Goal: Information Seeking & Learning: Learn about a topic

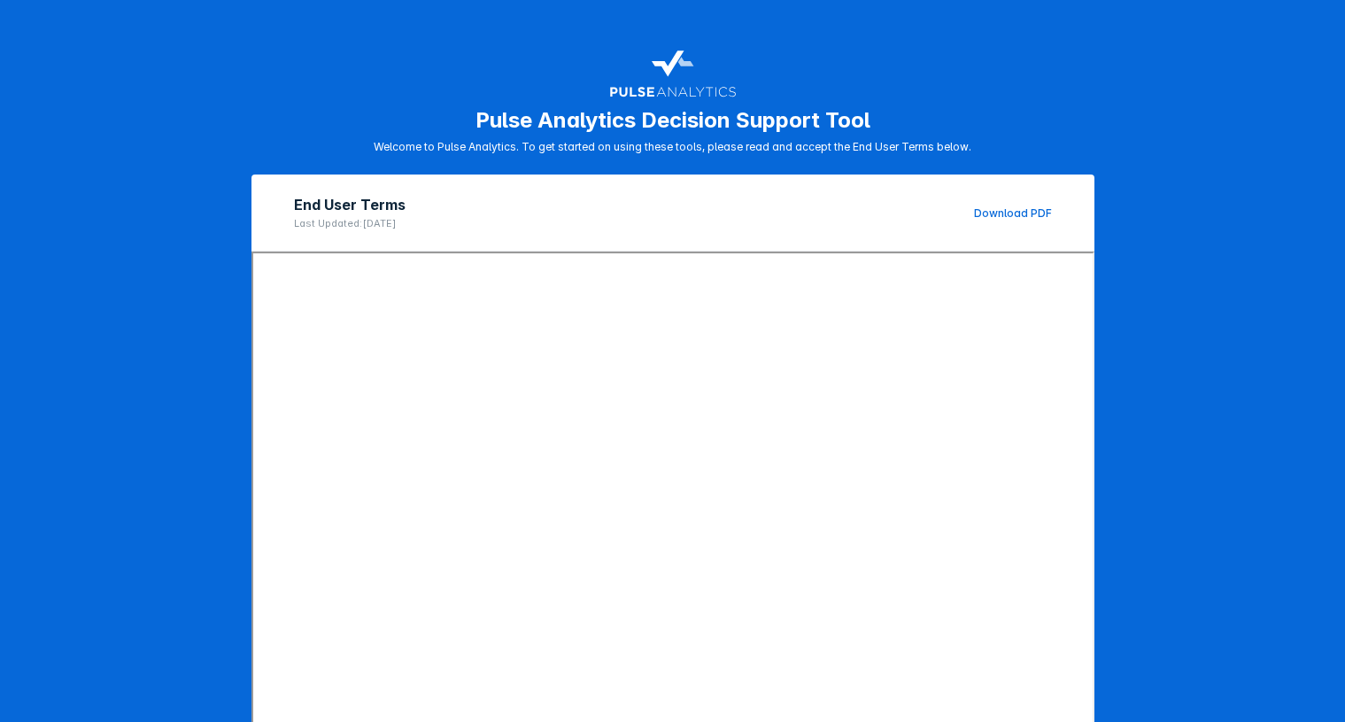
drag, startPoint x: 1117, startPoint y: 556, endPoint x: 1094, endPoint y: 532, distance: 33.2
click at [1117, 556] on div "Pulse Analytics Decision Support Tool Welcome to Pulse Analytics. To get starte…" at bounding box center [672, 361] width 1345 height 722
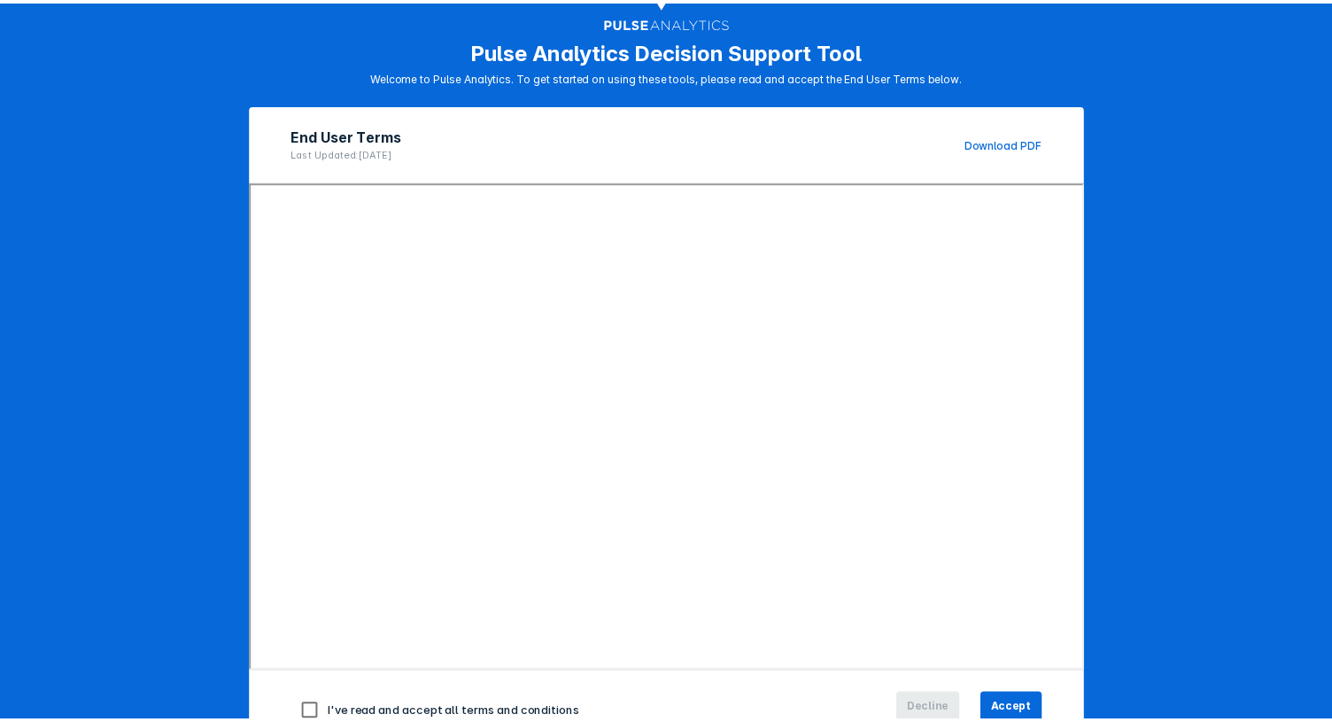
scroll to position [122, 0]
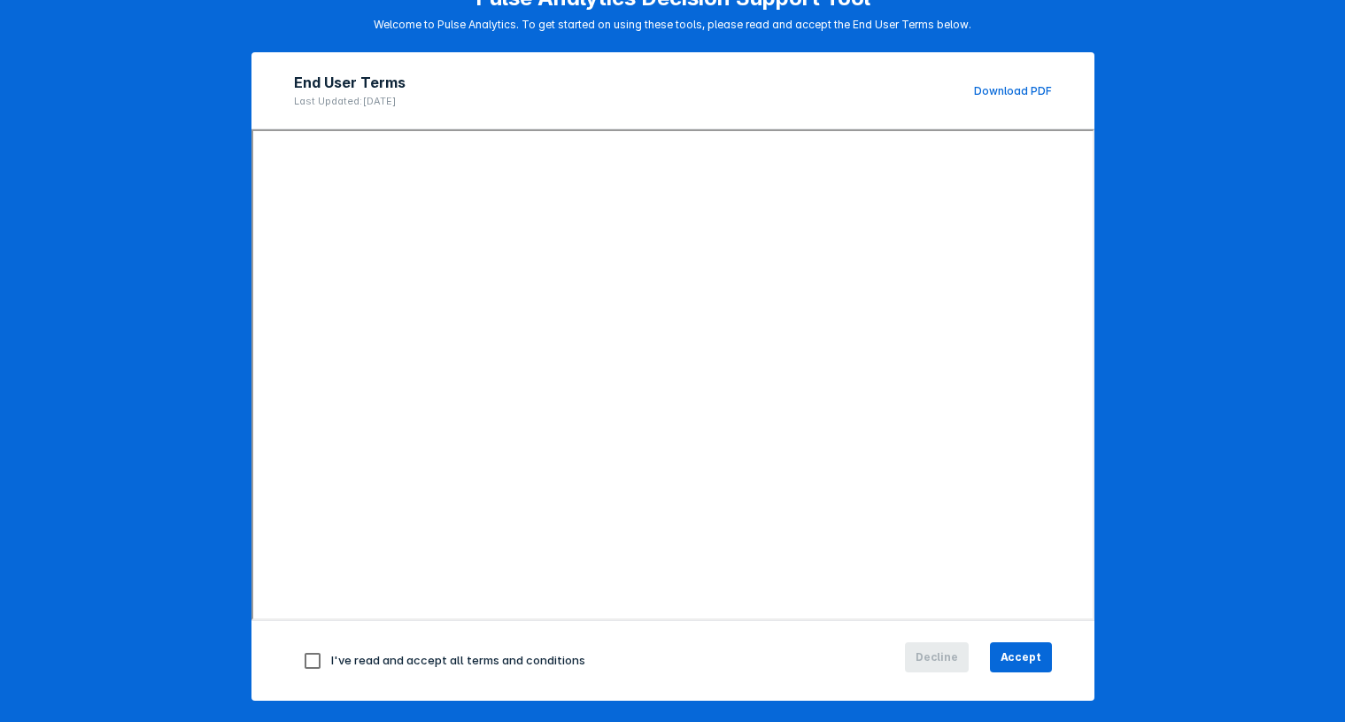
click at [395, 655] on span "I've read and accept all terms and conditions" at bounding box center [458, 660] width 254 height 14
click at [302, 662] on input "checkbox" at bounding box center [312, 660] width 37 height 37
checkbox input "true"
click at [1025, 660] on span "Accept" at bounding box center [1021, 657] width 41 height 16
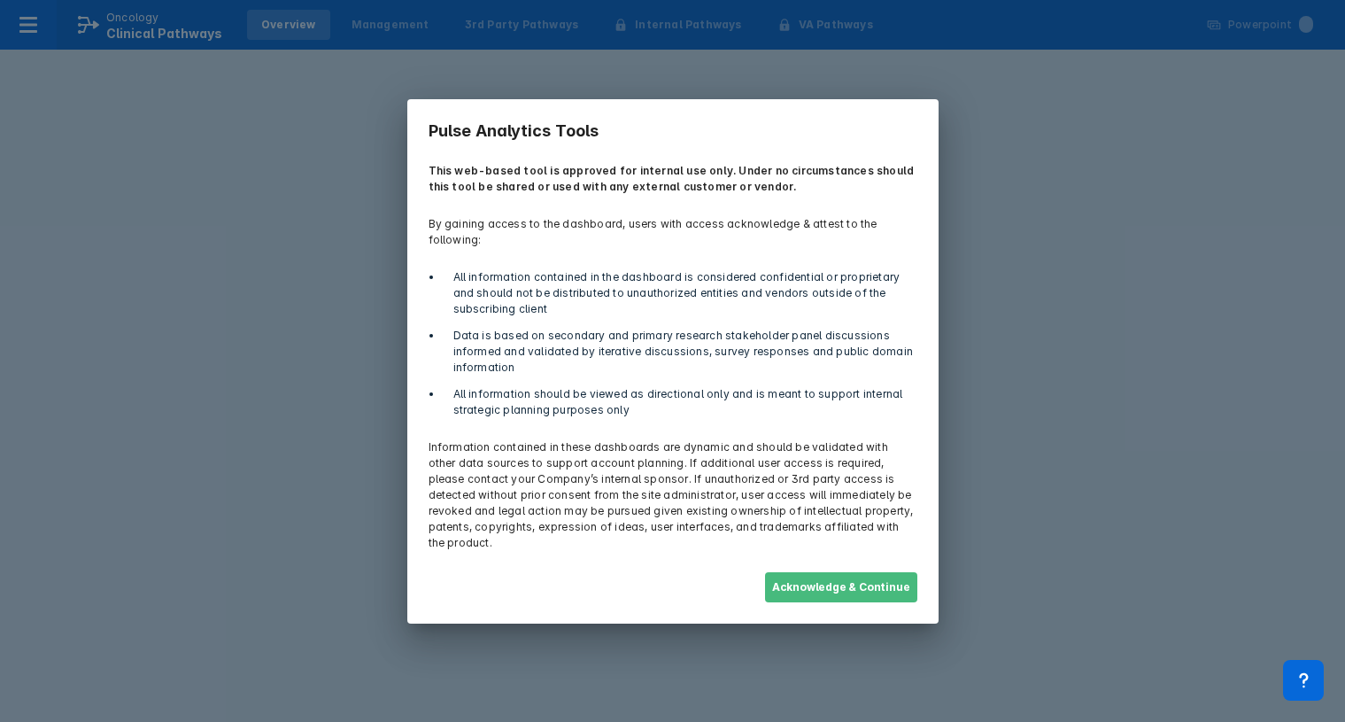
click at [802, 575] on button "Acknowledge & Continue" at bounding box center [841, 587] width 152 height 30
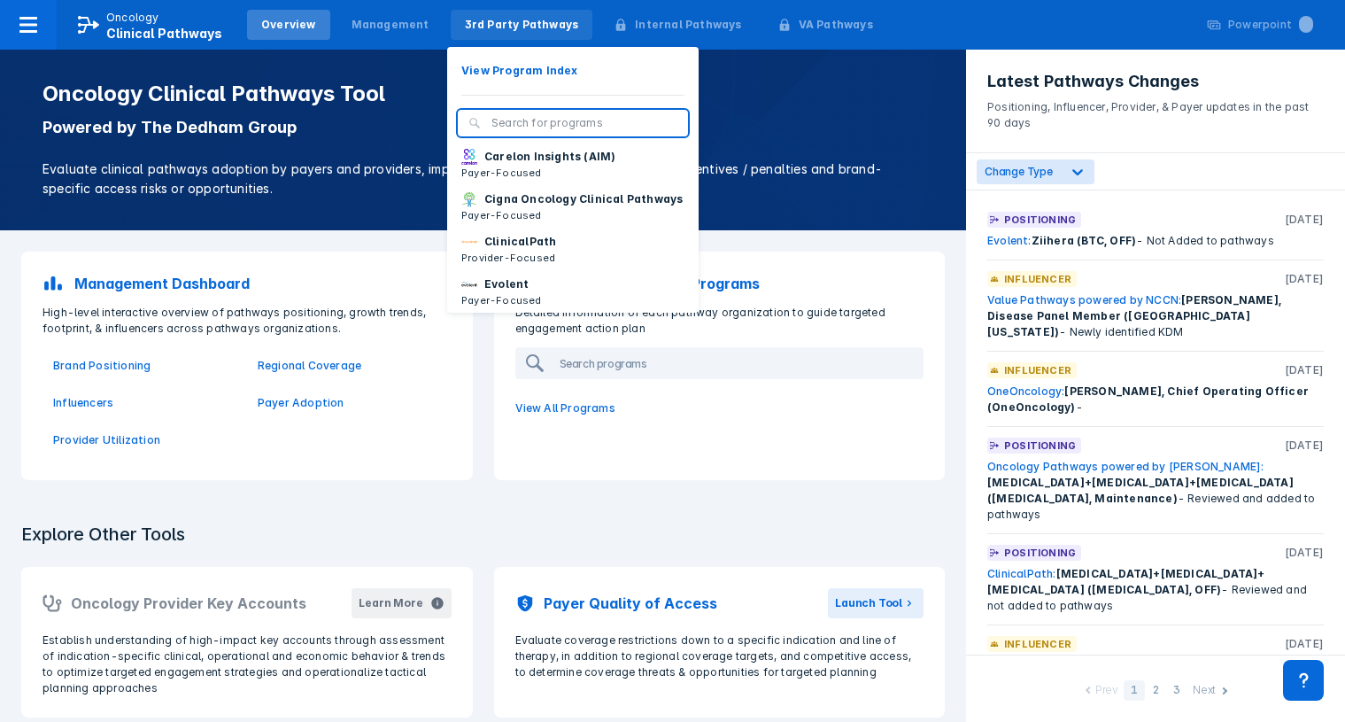
click at [497, 27] on div "3rd Party Pathways" at bounding box center [522, 25] width 114 height 16
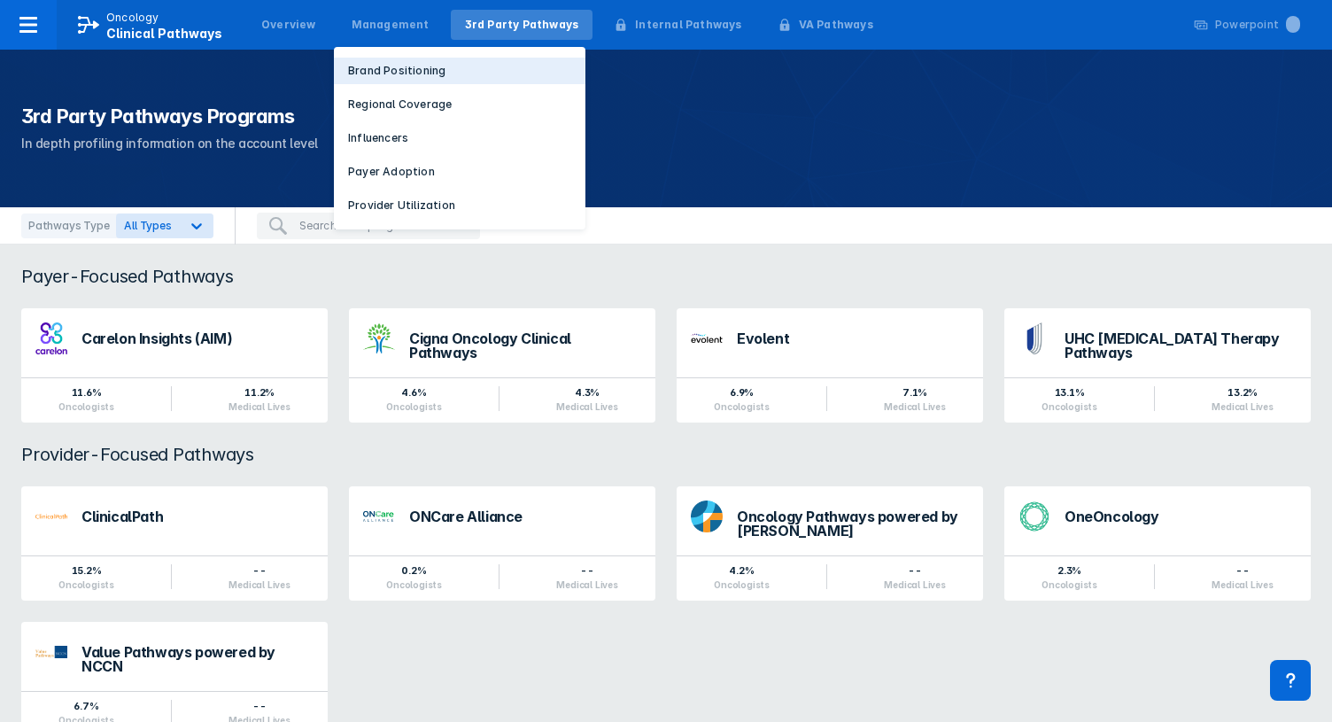
click at [406, 72] on p "Brand Positioning" at bounding box center [396, 71] width 97 height 16
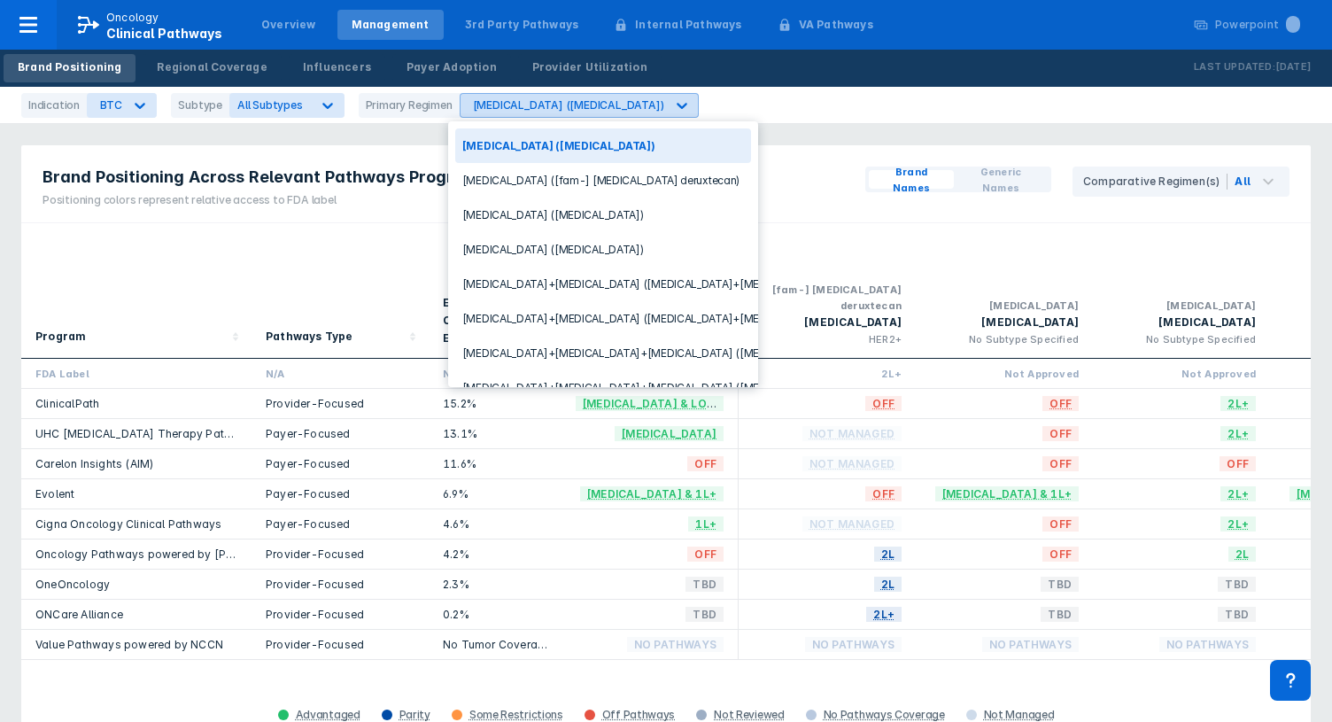
click at [601, 112] on div "[MEDICAL_DATA] ([MEDICAL_DATA])" at bounding box center [562, 105] width 205 height 23
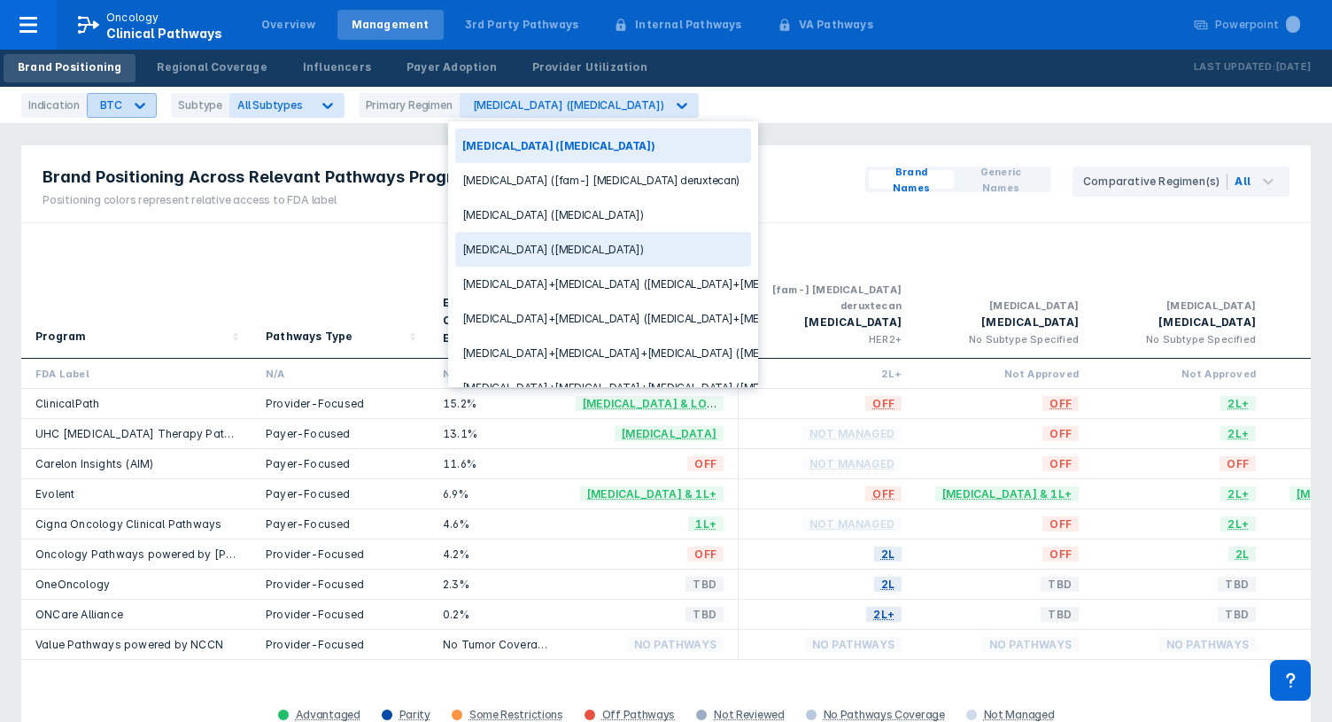
click at [119, 104] on div "BTC" at bounding box center [105, 105] width 35 height 23
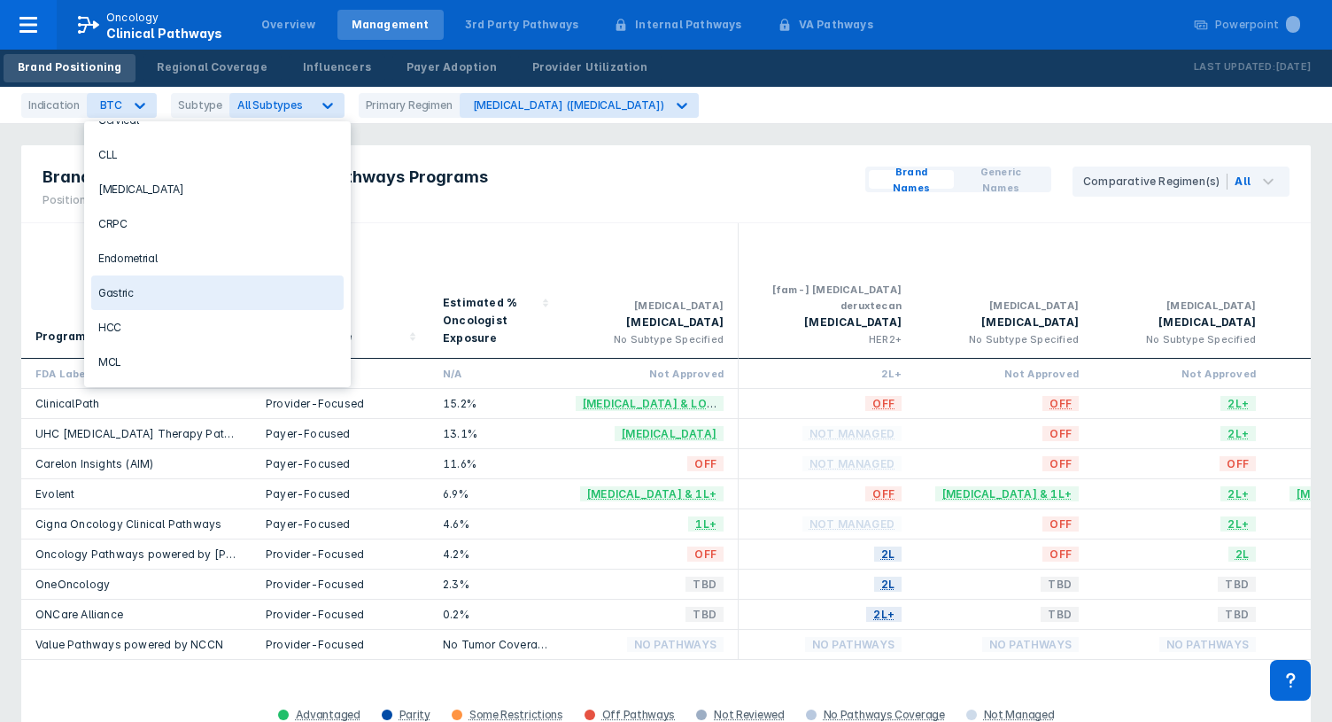
scroll to position [336, 0]
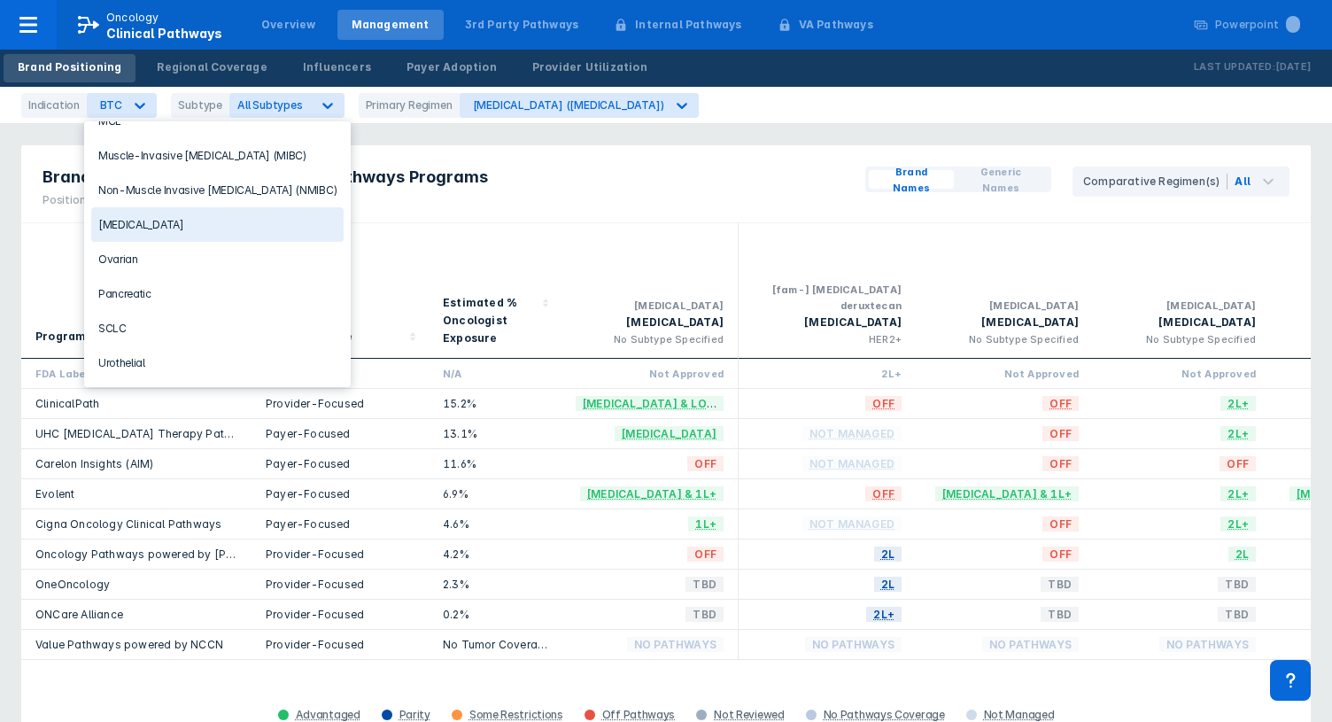
click at [158, 227] on div "[MEDICAL_DATA]" at bounding box center [217, 224] width 252 height 35
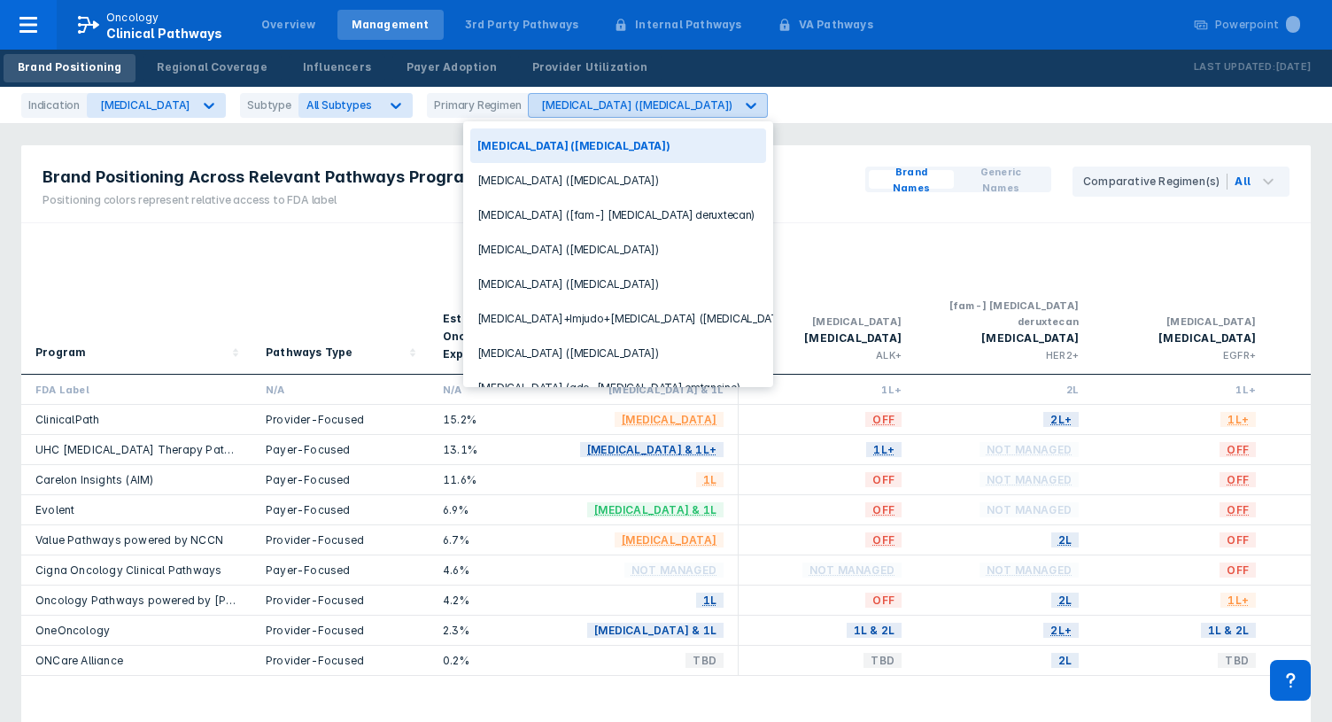
click at [554, 108] on div "[MEDICAL_DATA] ([MEDICAL_DATA])" at bounding box center [636, 104] width 191 height 13
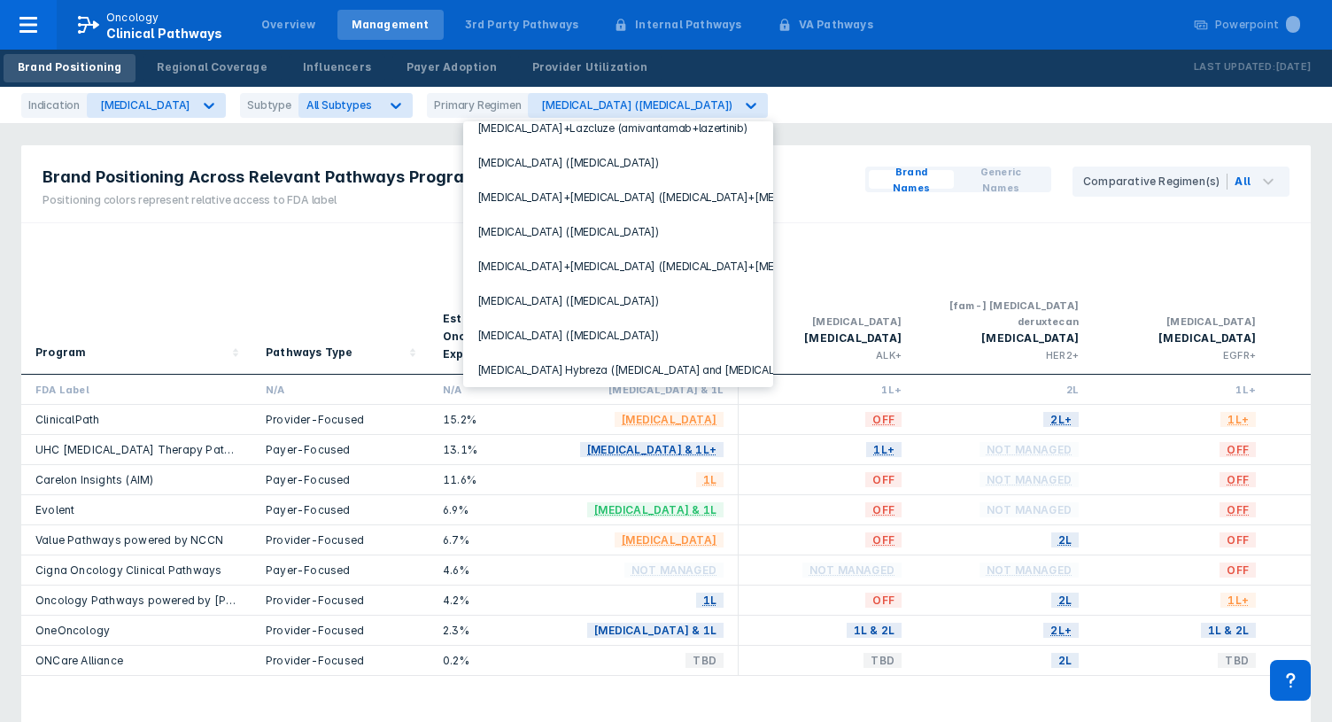
scroll to position [763, 0]
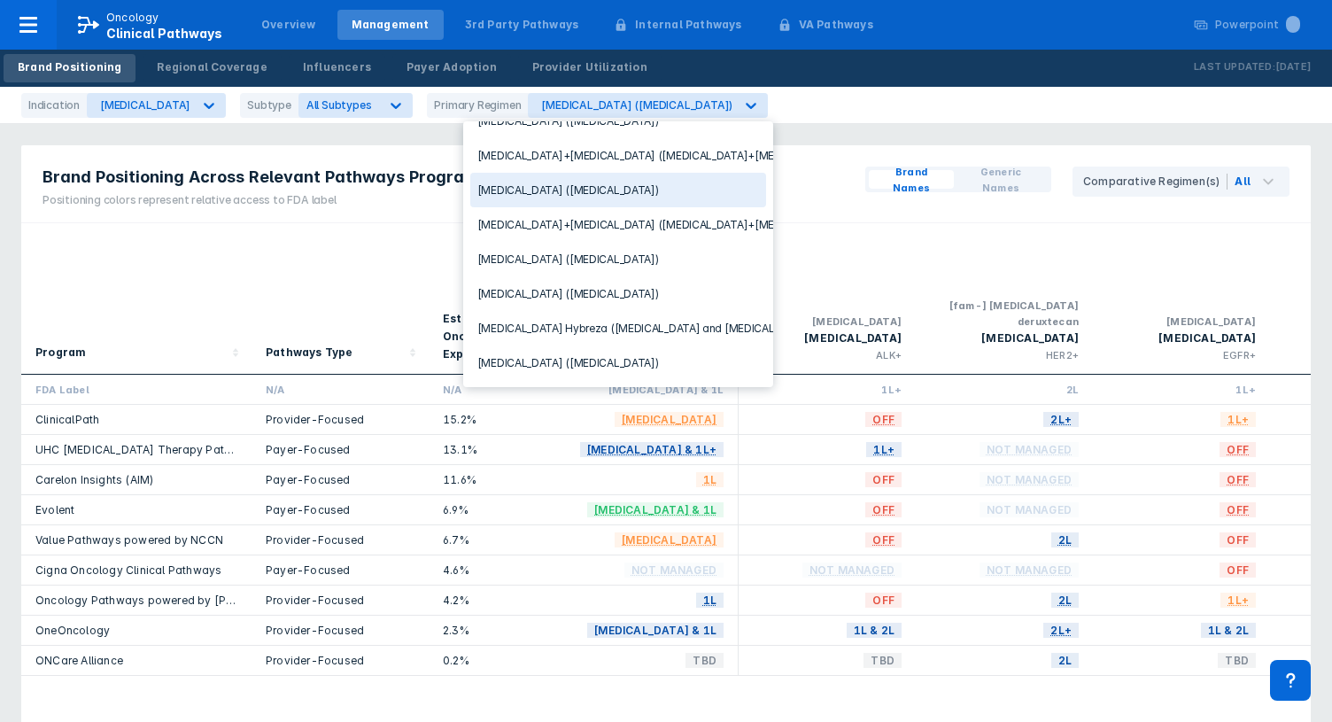
click at [550, 180] on div "[MEDICAL_DATA] ([MEDICAL_DATA])" at bounding box center [618, 190] width 296 height 35
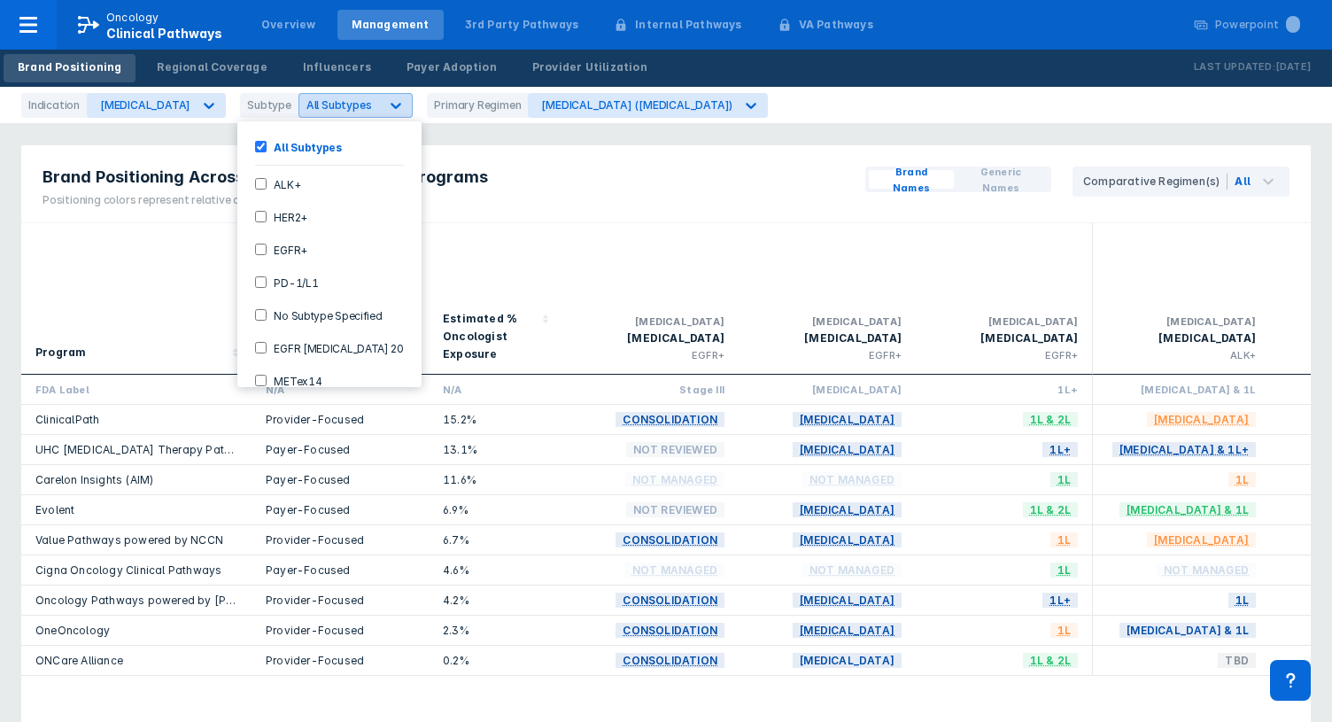
click at [313, 106] on div "All Subtypes" at bounding box center [339, 105] width 81 height 17
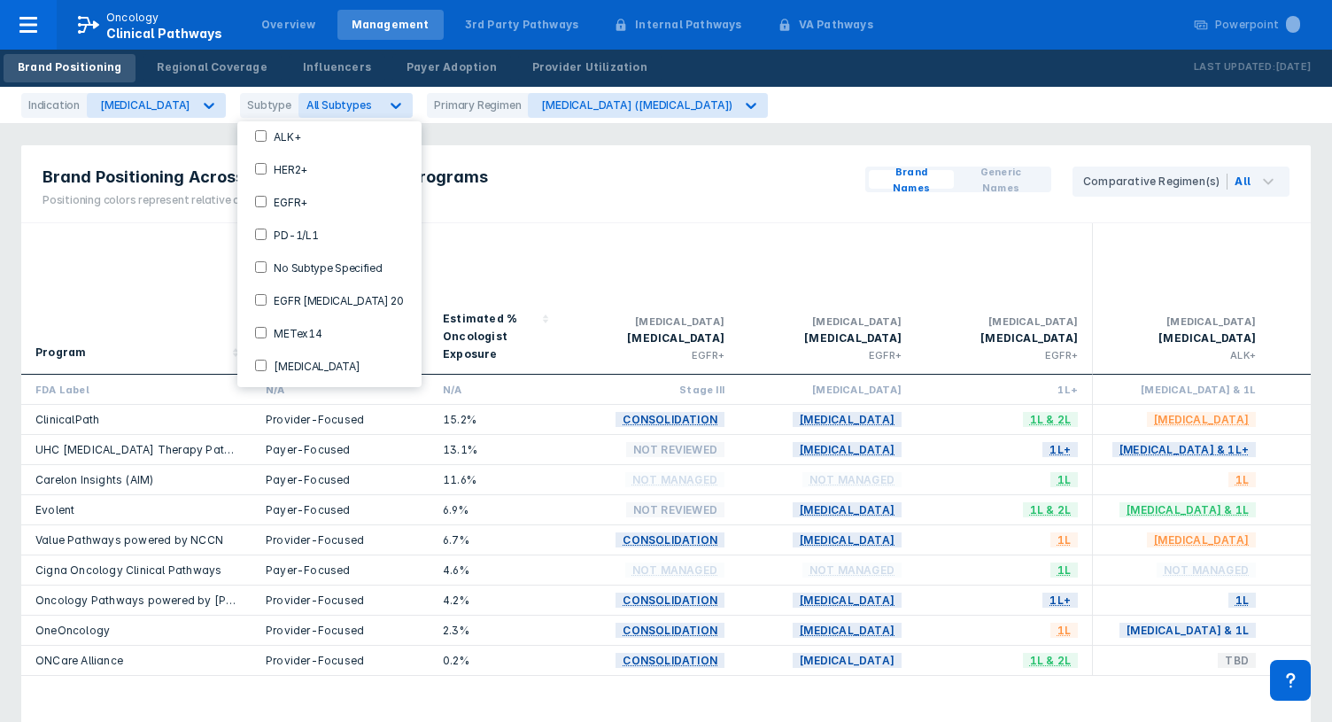
click at [584, 177] on div "Brand Positioning Across Relevant Pathways Programs Positioning colors represen…" at bounding box center [665, 184] width 1289 height 78
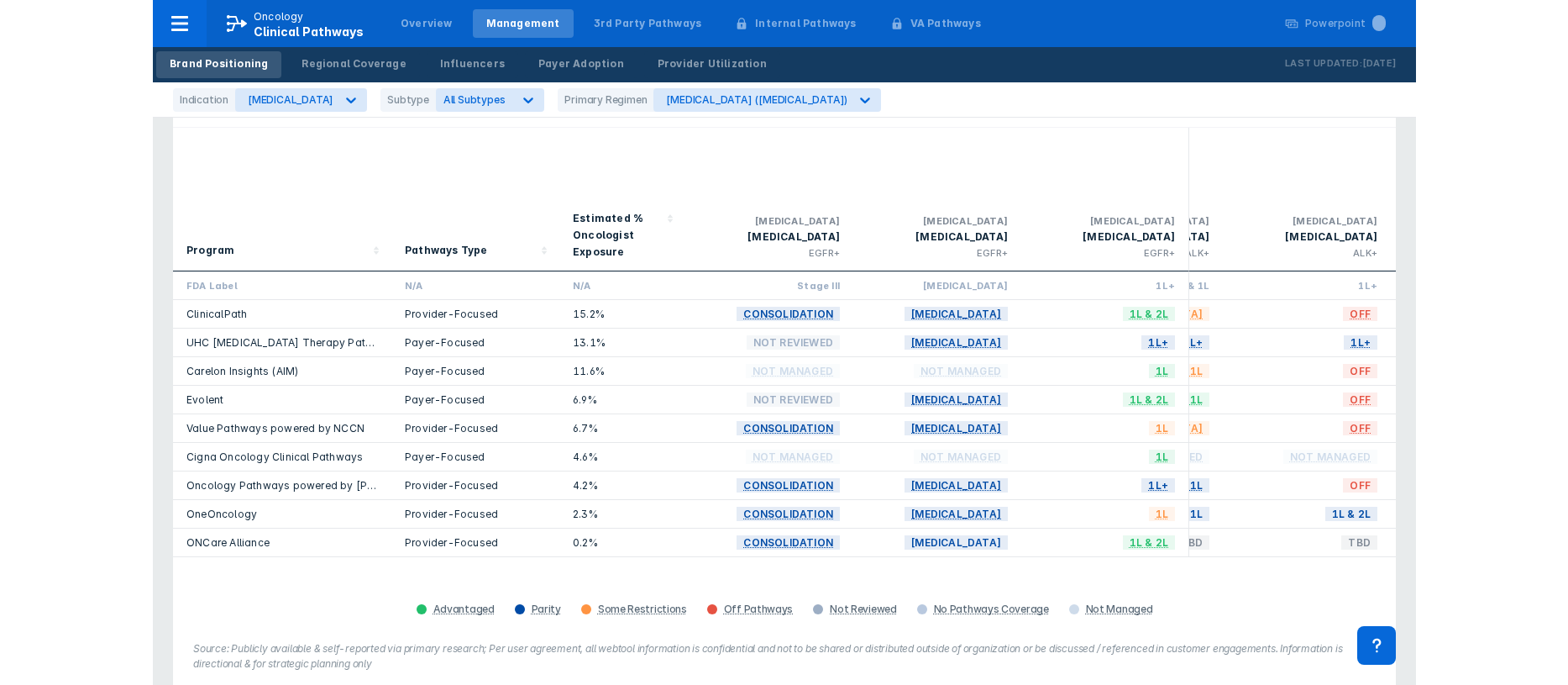
scroll to position [0, 0]
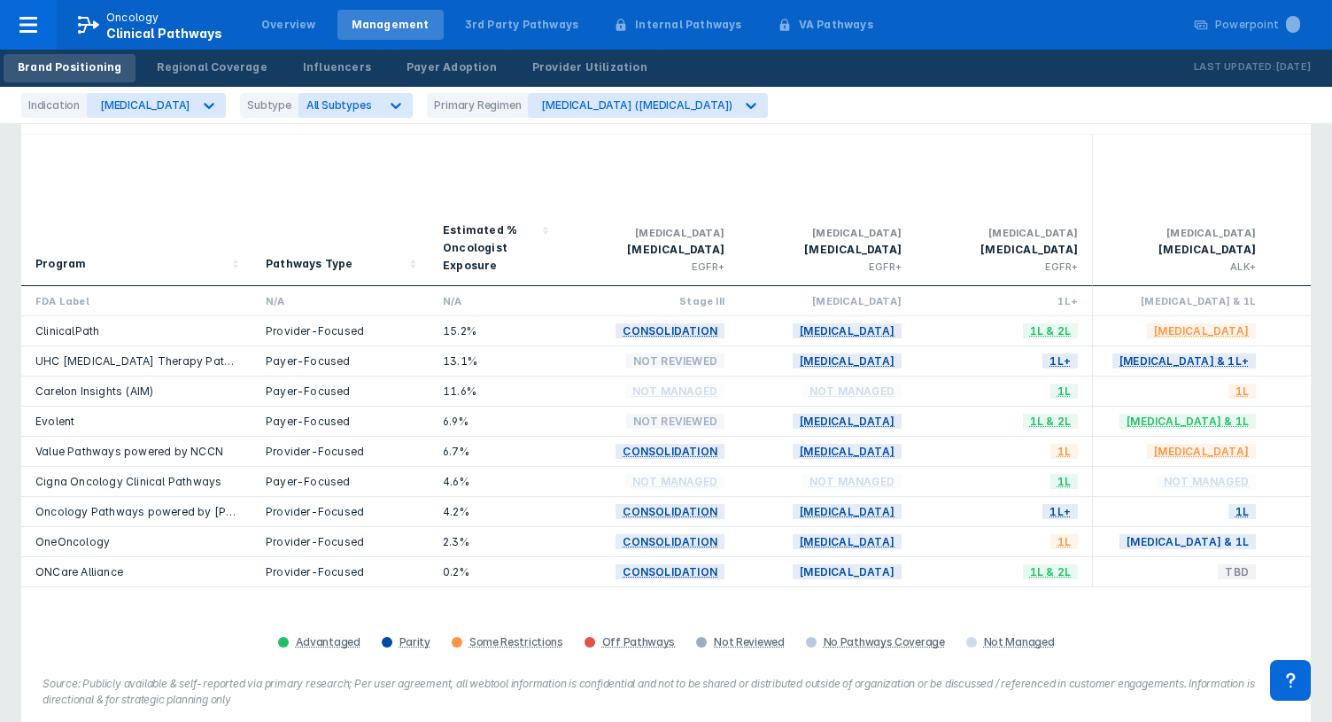
click at [1198, 630] on div "Advantaged Parity Some Restrictions Off Pathways Not Reviewed No Pathways Cover…" at bounding box center [666, 642] width 1268 height 25
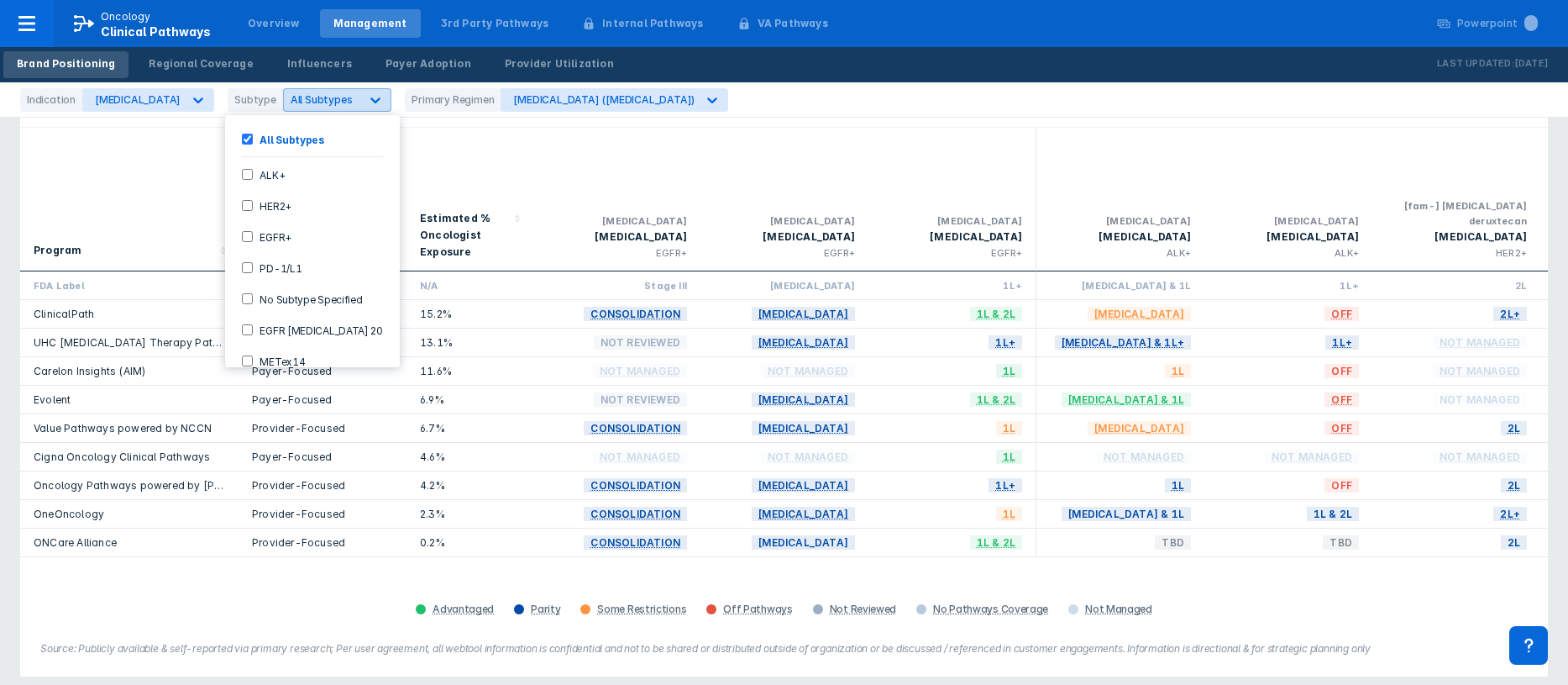
click at [290, 100] on span "All Subtypes" at bounding box center [322, 99] width 63 height 12
click at [247, 240] on input "EGFR+" at bounding box center [248, 237] width 11 height 11
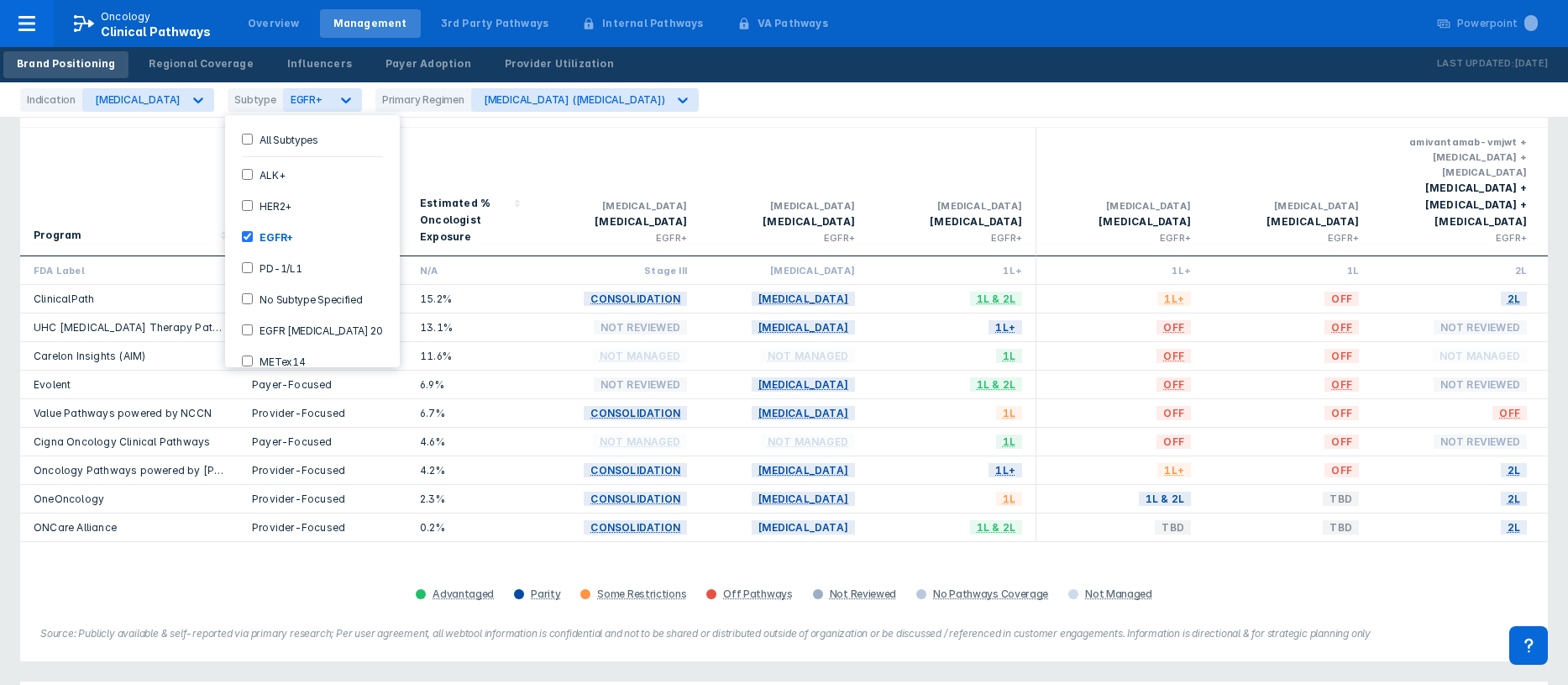
click at [248, 233] on input "EGFR+" at bounding box center [248, 237] width 11 height 11
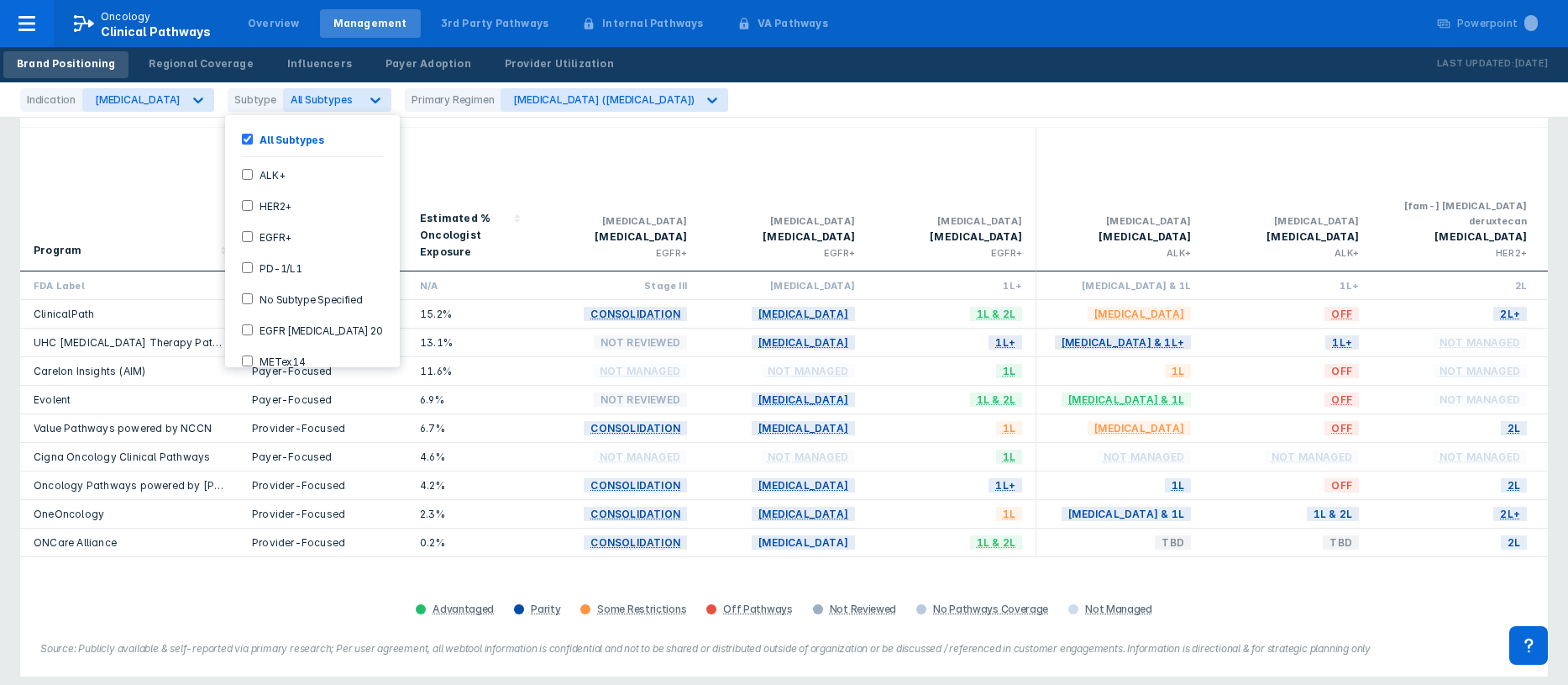
click at [248, 233] on input "EGFR+" at bounding box center [248, 237] width 11 height 11
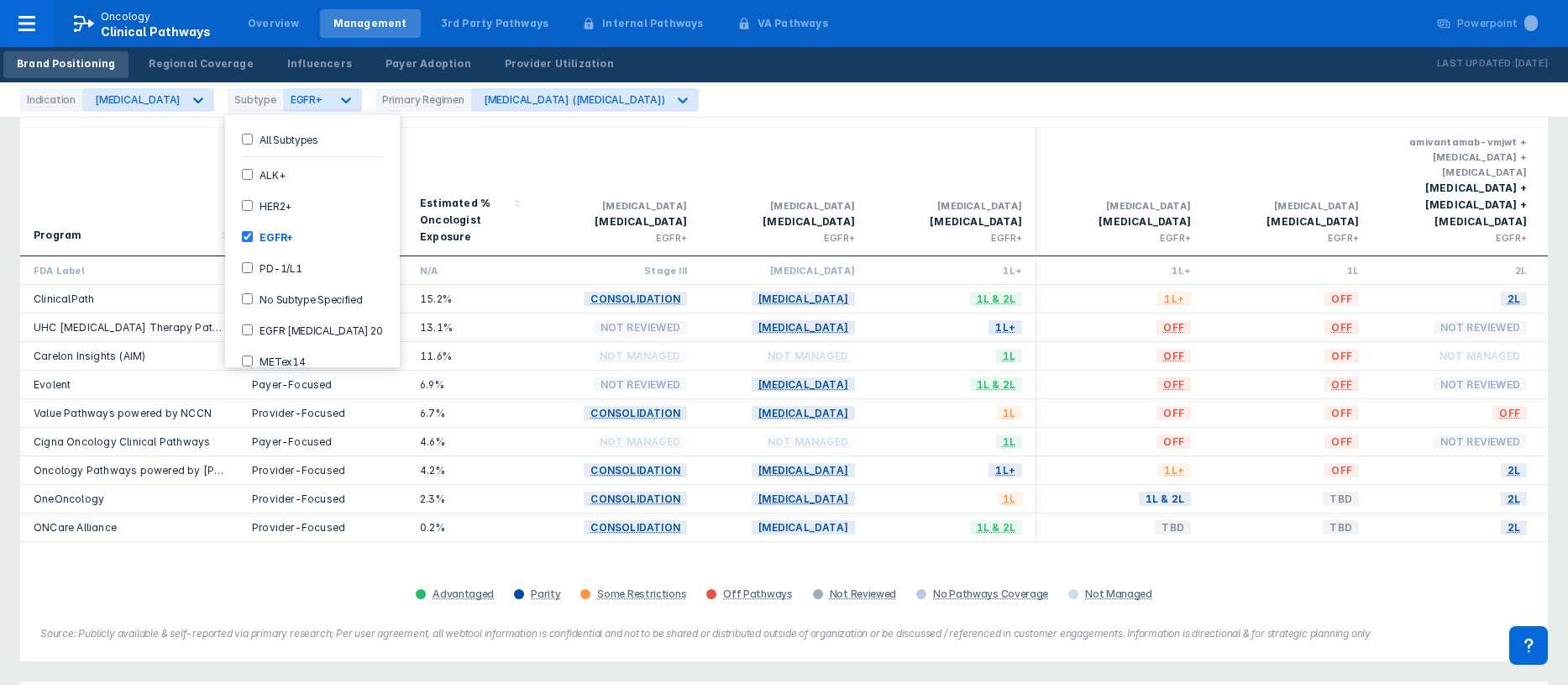
click at [706, 119] on div "Brand Positioning Across Relevant Pathways Programs Positioning colors represen…" at bounding box center [784, 91] width 1528 height 74
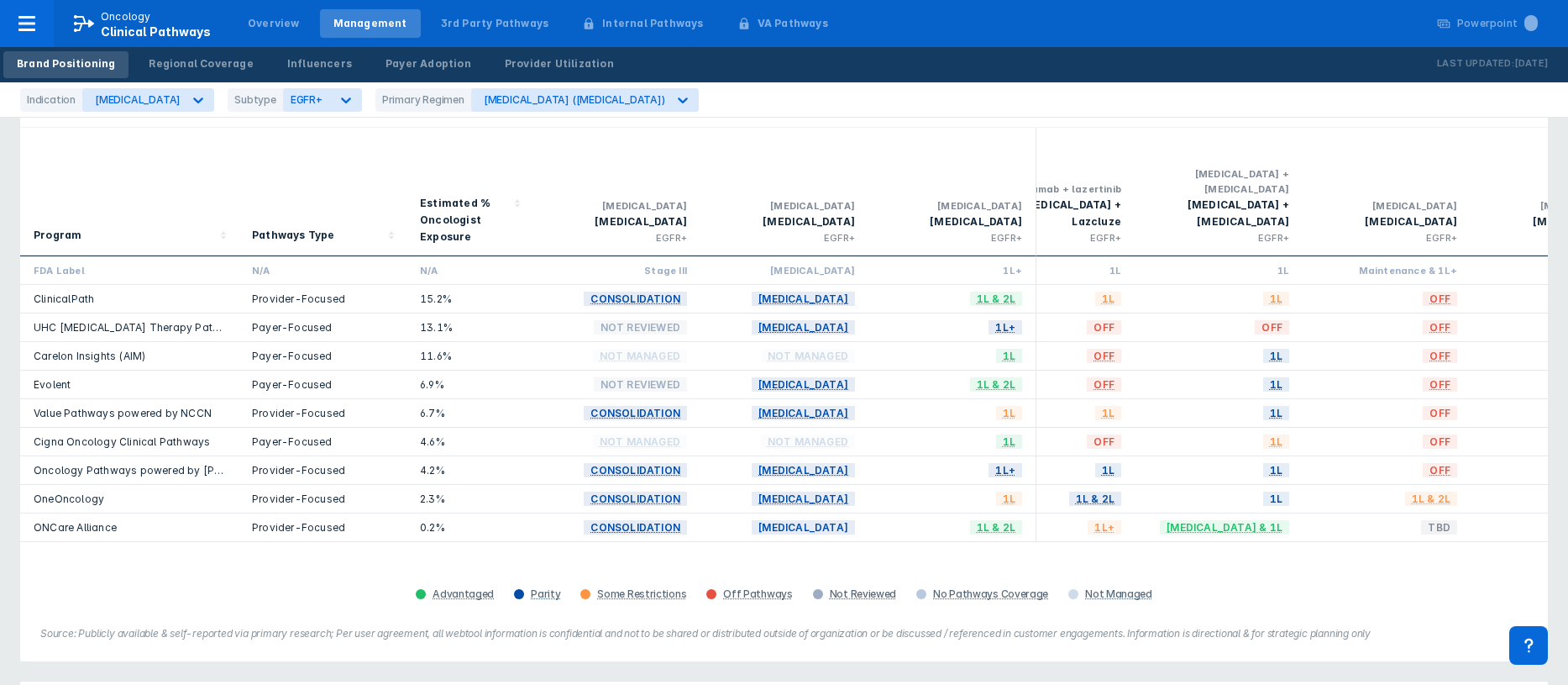
scroll to position [0, 664]
